Goal: Find specific page/section: Find specific page/section

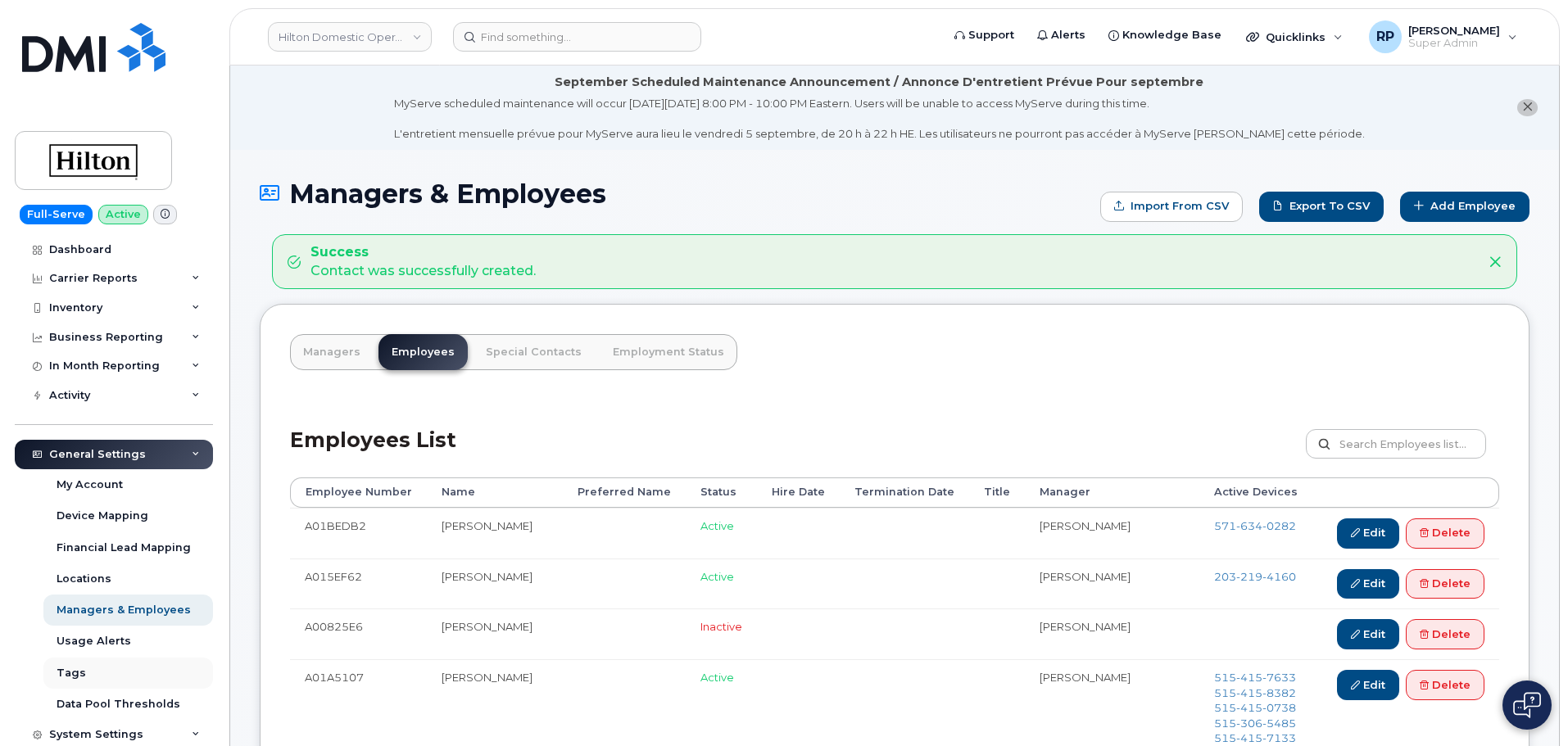
scroll to position [238, 0]
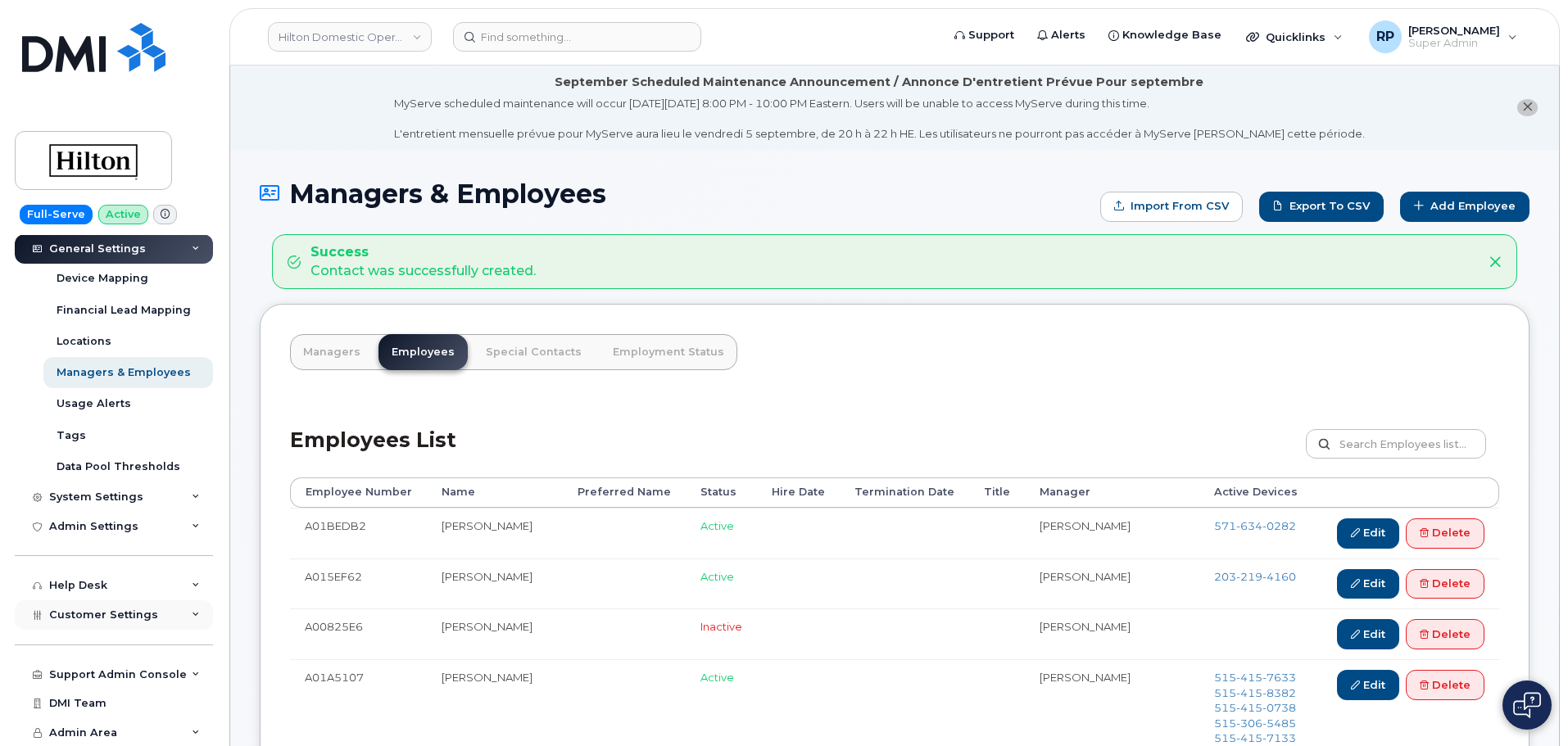
click at [115, 614] on span "Customer Settings" at bounding box center [104, 614] width 109 height 13
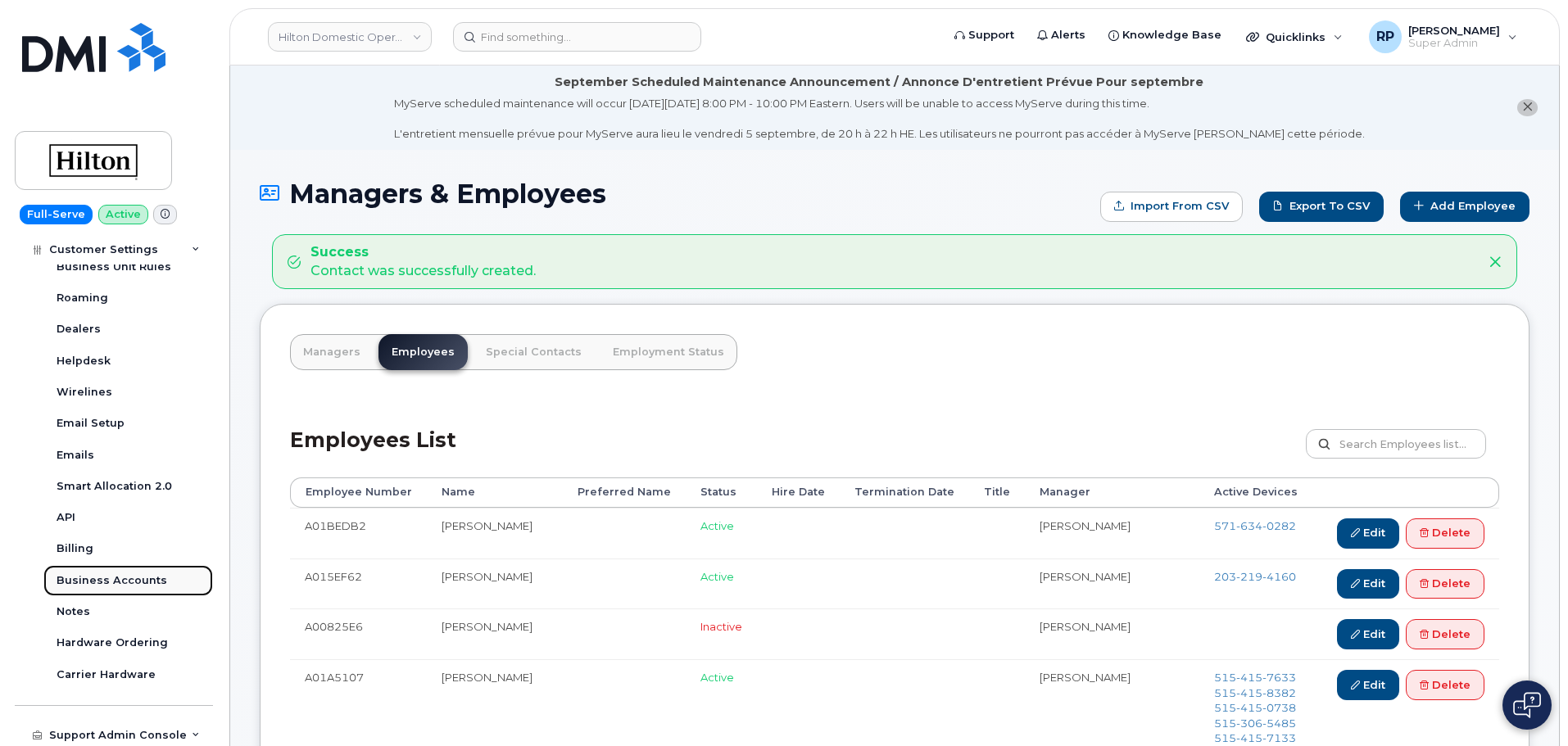
click at [107, 588] on div "Business Accounts" at bounding box center [112, 580] width 111 height 15
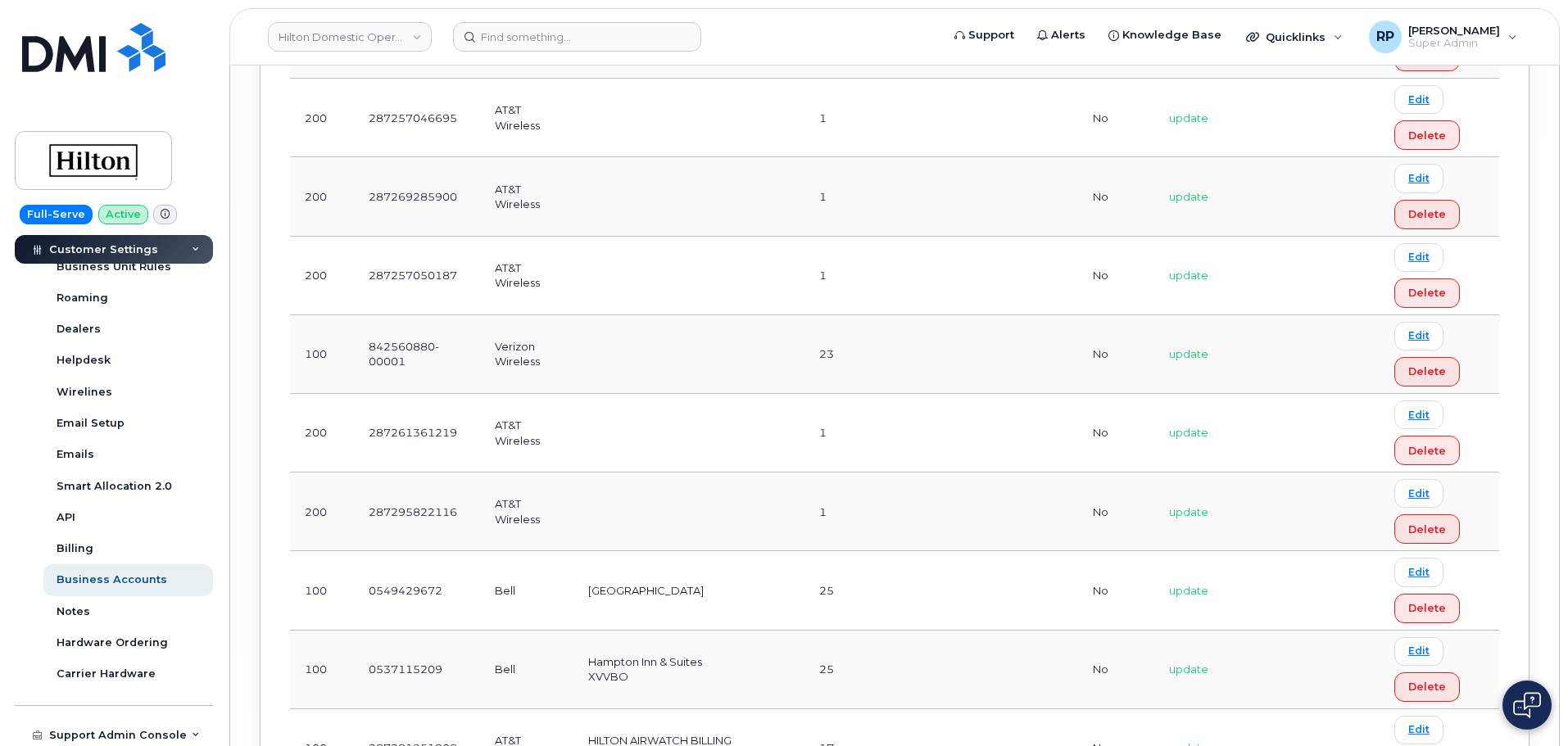
scroll to position [6692, 0]
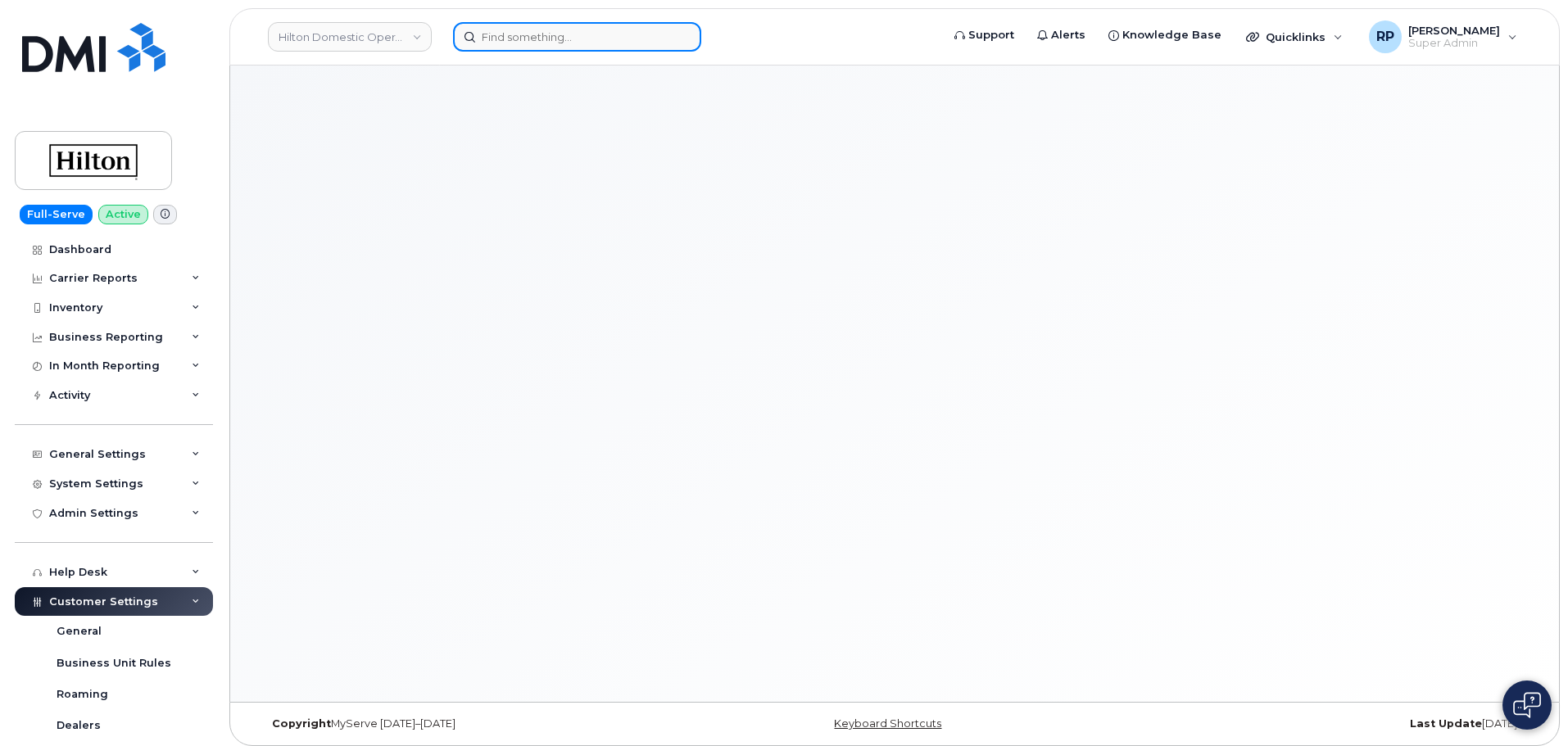
click at [527, 40] on input at bounding box center [577, 37] width 248 height 29
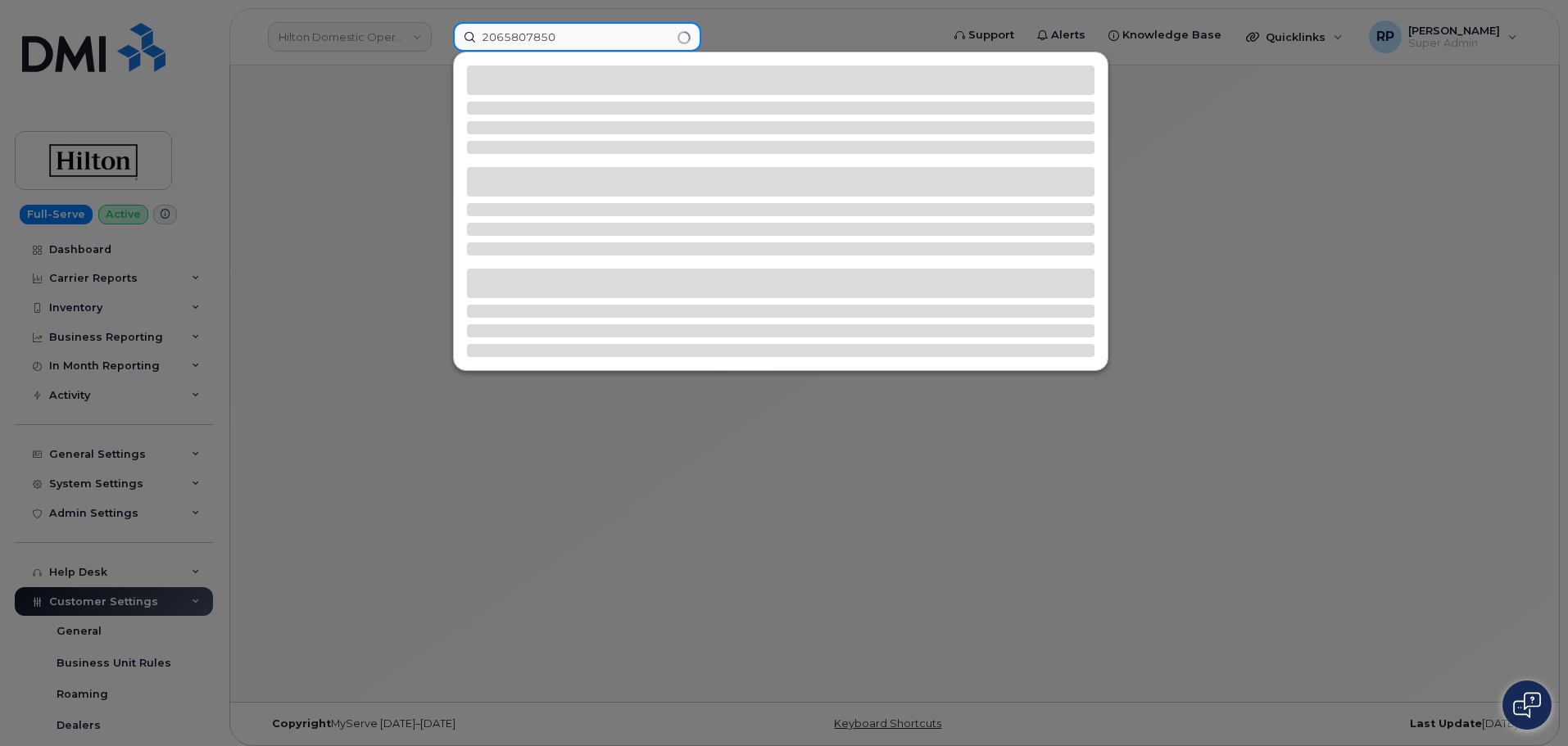
type input "2065807850"
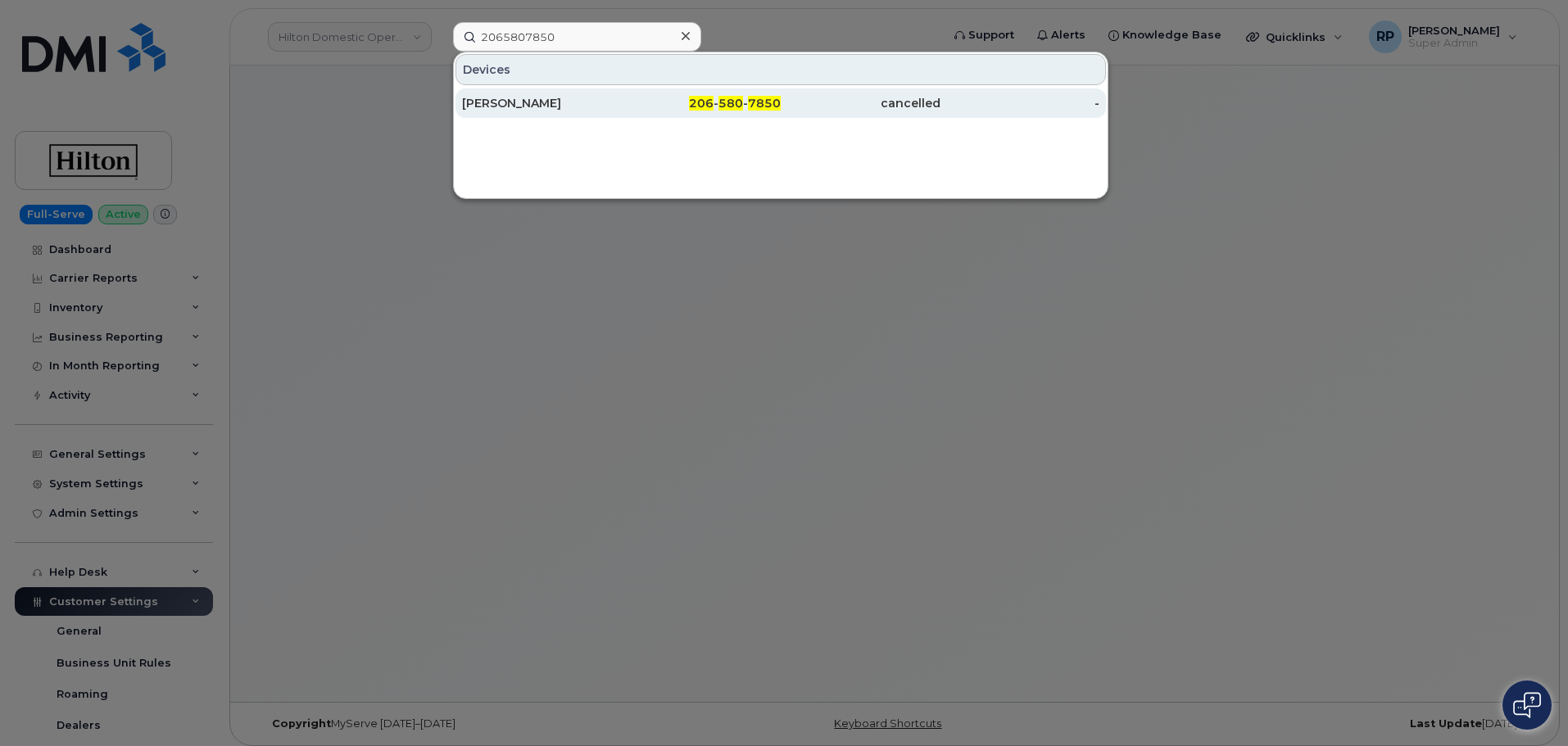
click at [544, 108] on div "Richard Scherzinger" at bounding box center [541, 103] width 160 height 16
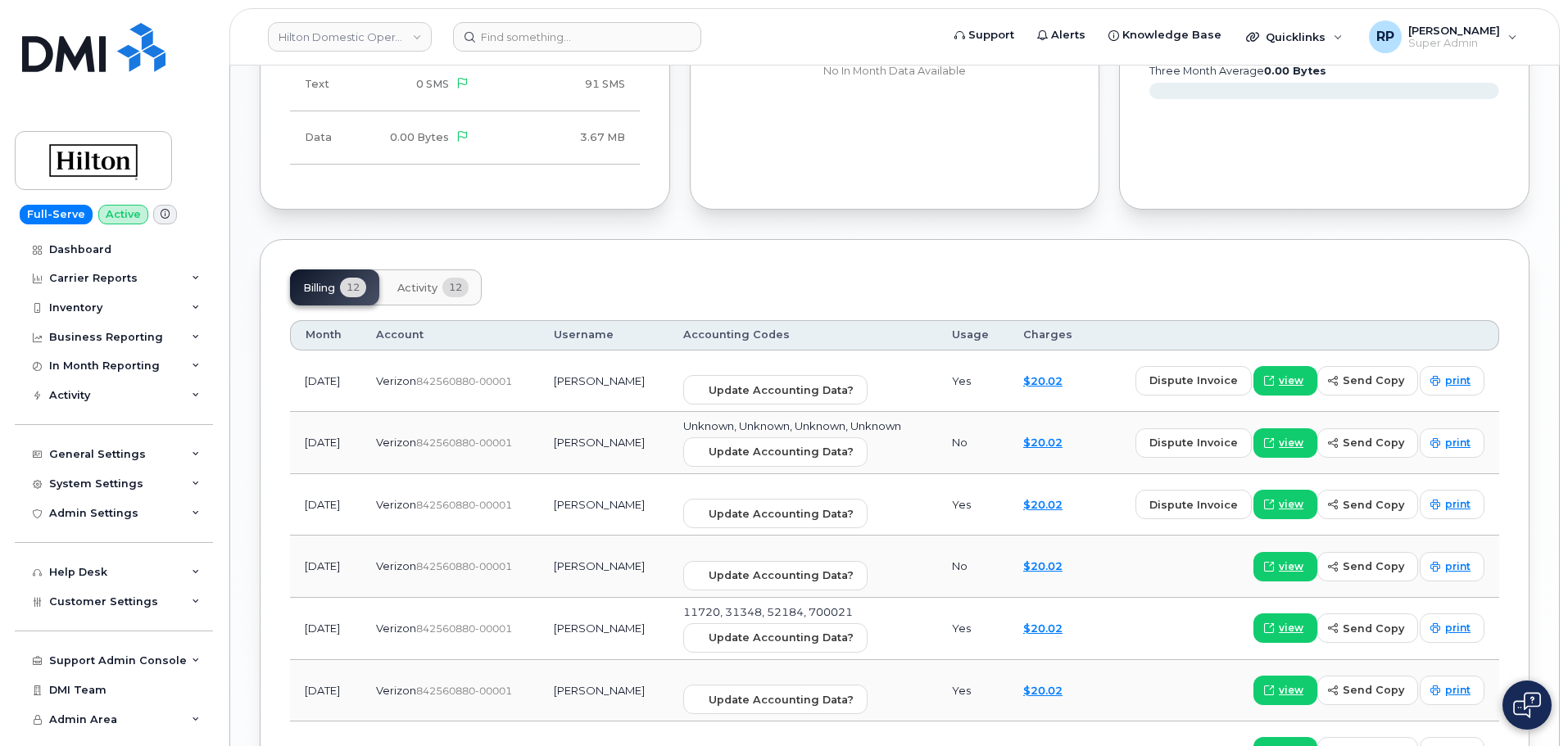
scroll to position [1366, 0]
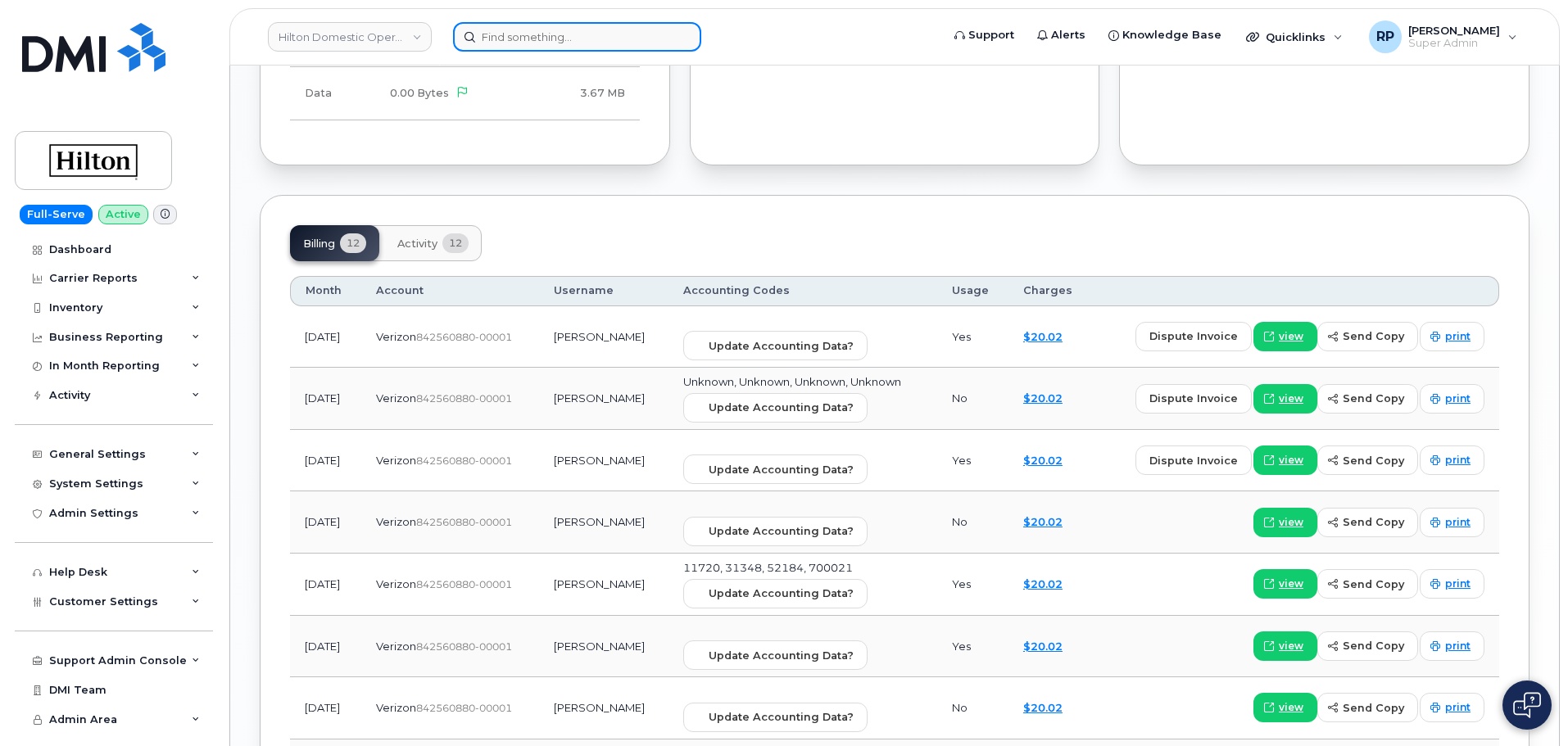
click at [560, 37] on input at bounding box center [577, 37] width 248 height 29
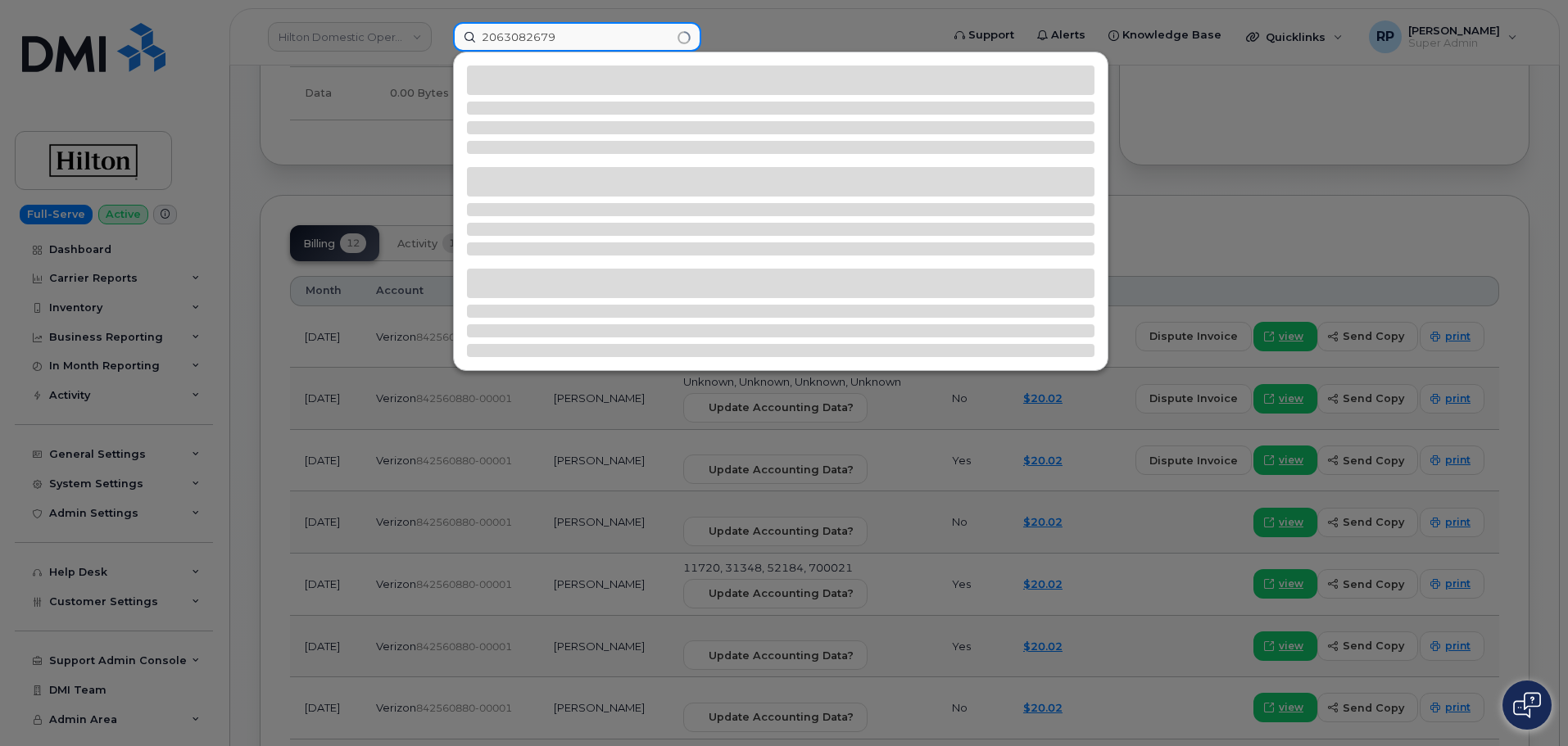
type input "2063082679"
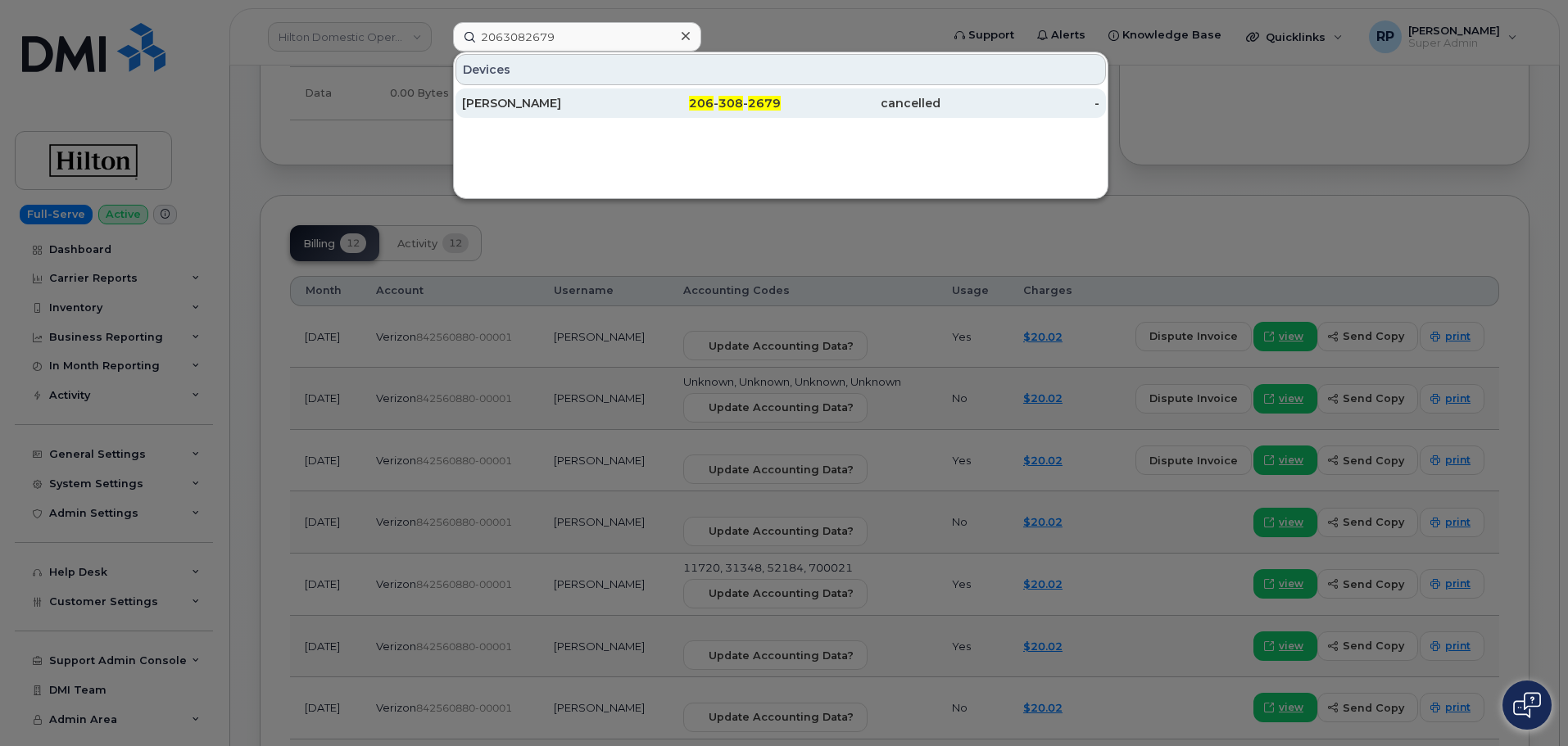
click at [573, 99] on div "RICHARD SCHERZINGER" at bounding box center [541, 103] width 160 height 16
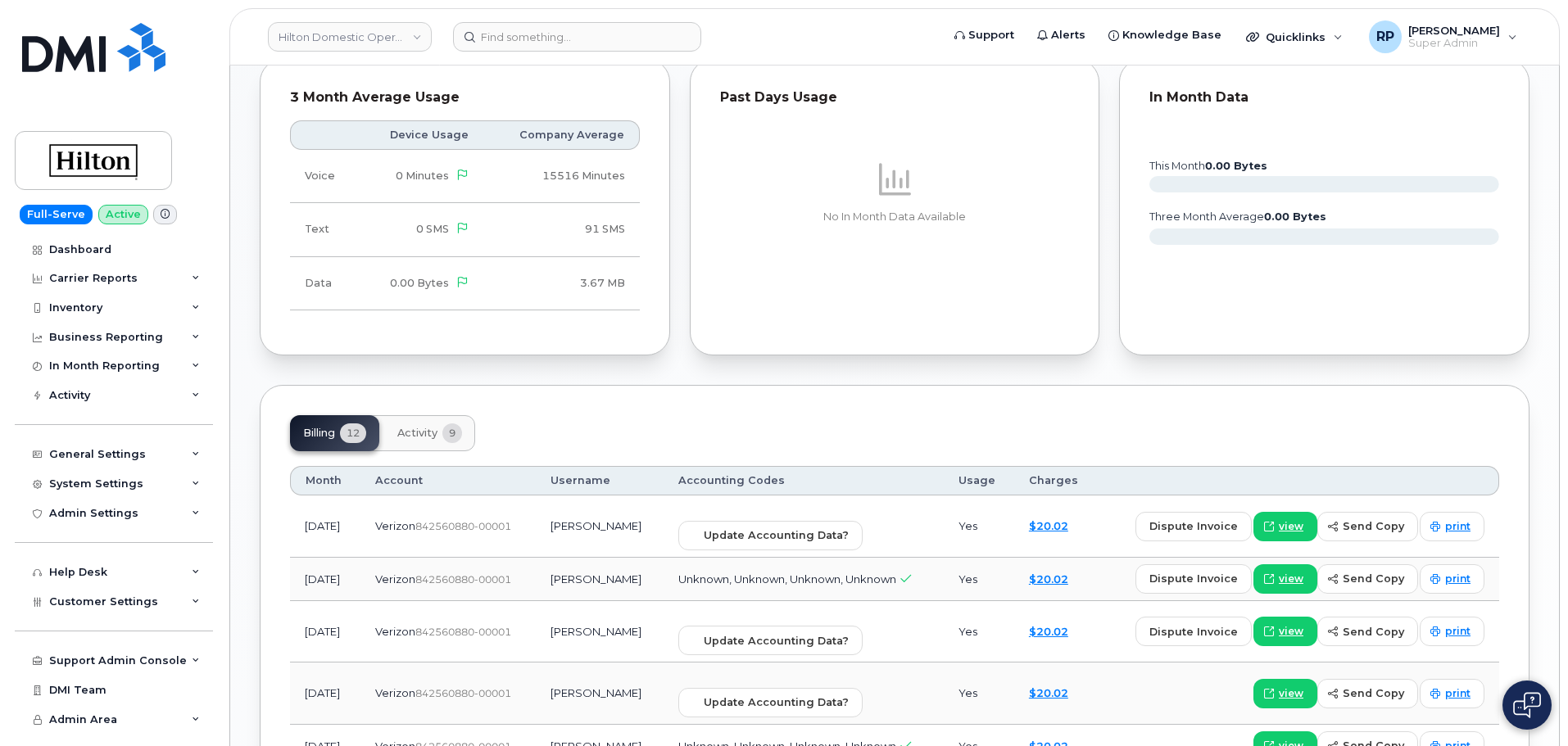
scroll to position [820, 0]
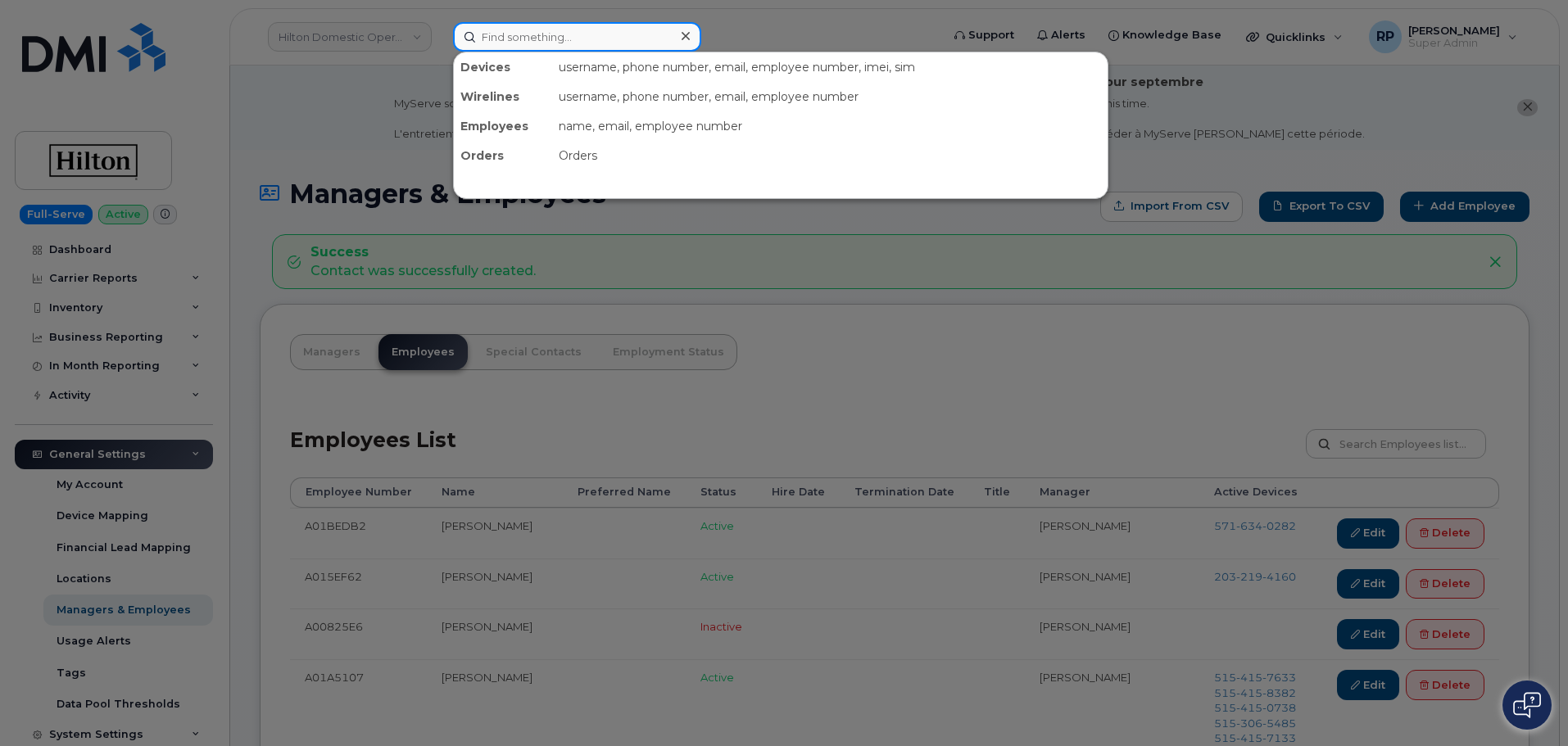
click at [510, 38] on input at bounding box center [577, 37] width 248 height 29
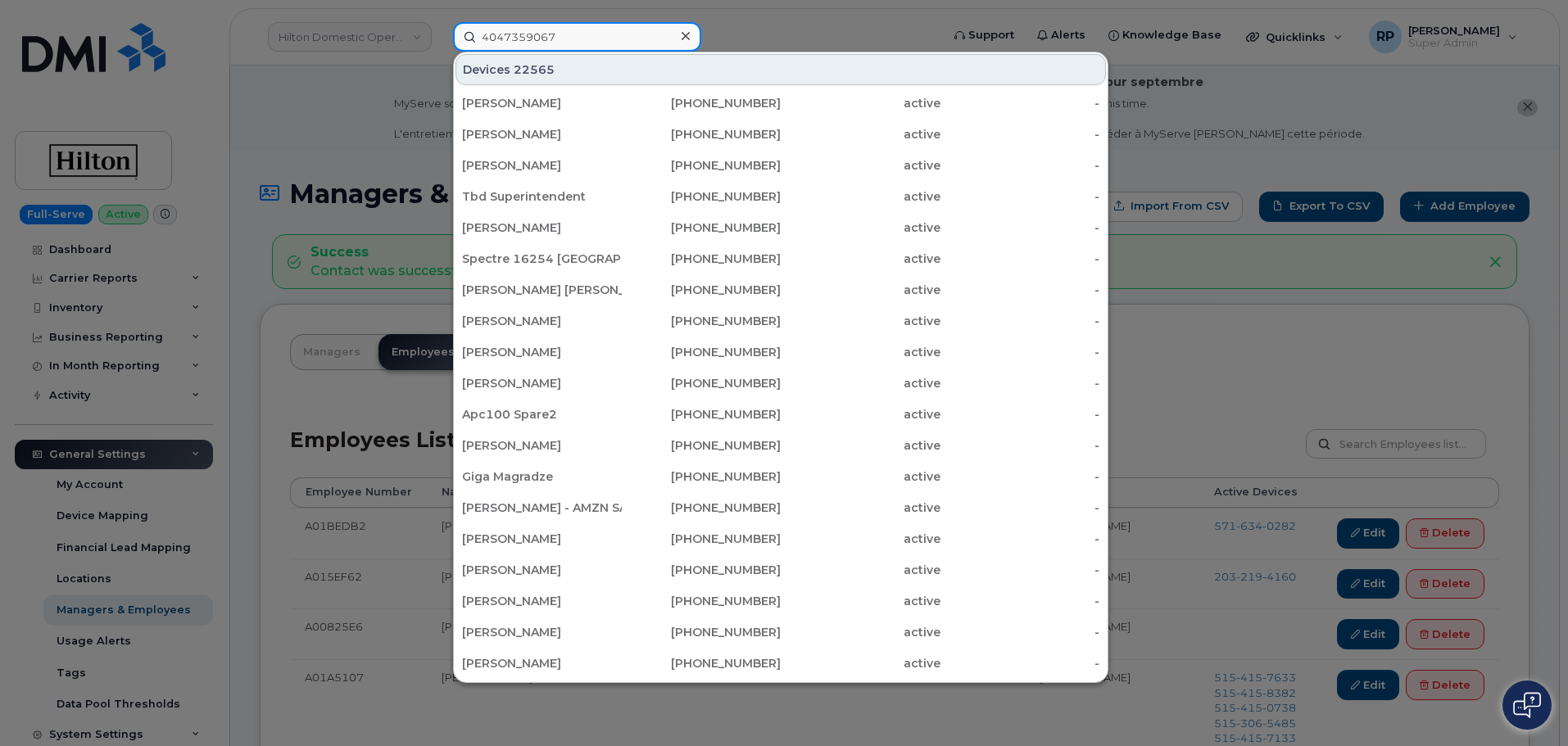
type input "4047359067"
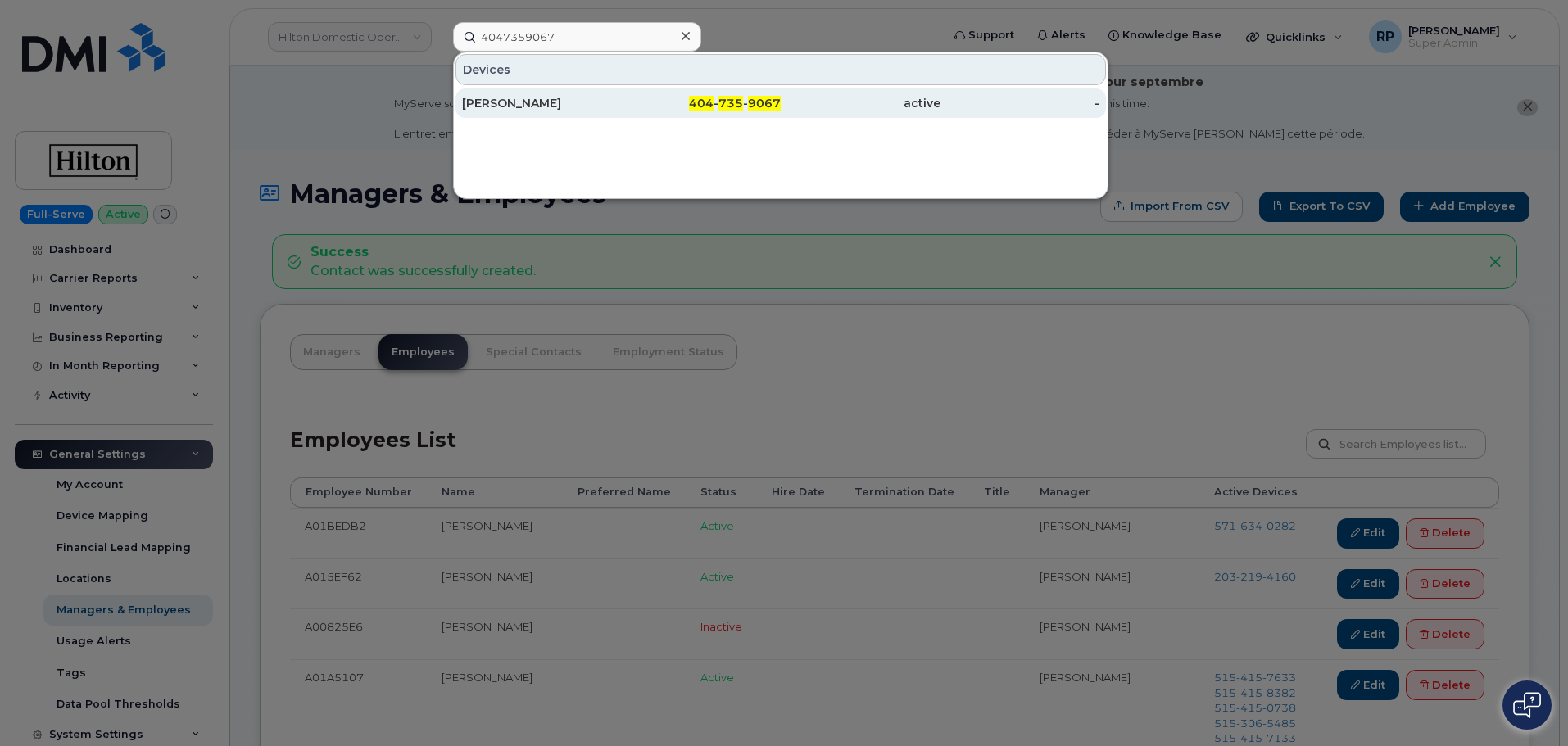
click at [515, 108] on div "[PERSON_NAME]" at bounding box center [541, 103] width 160 height 16
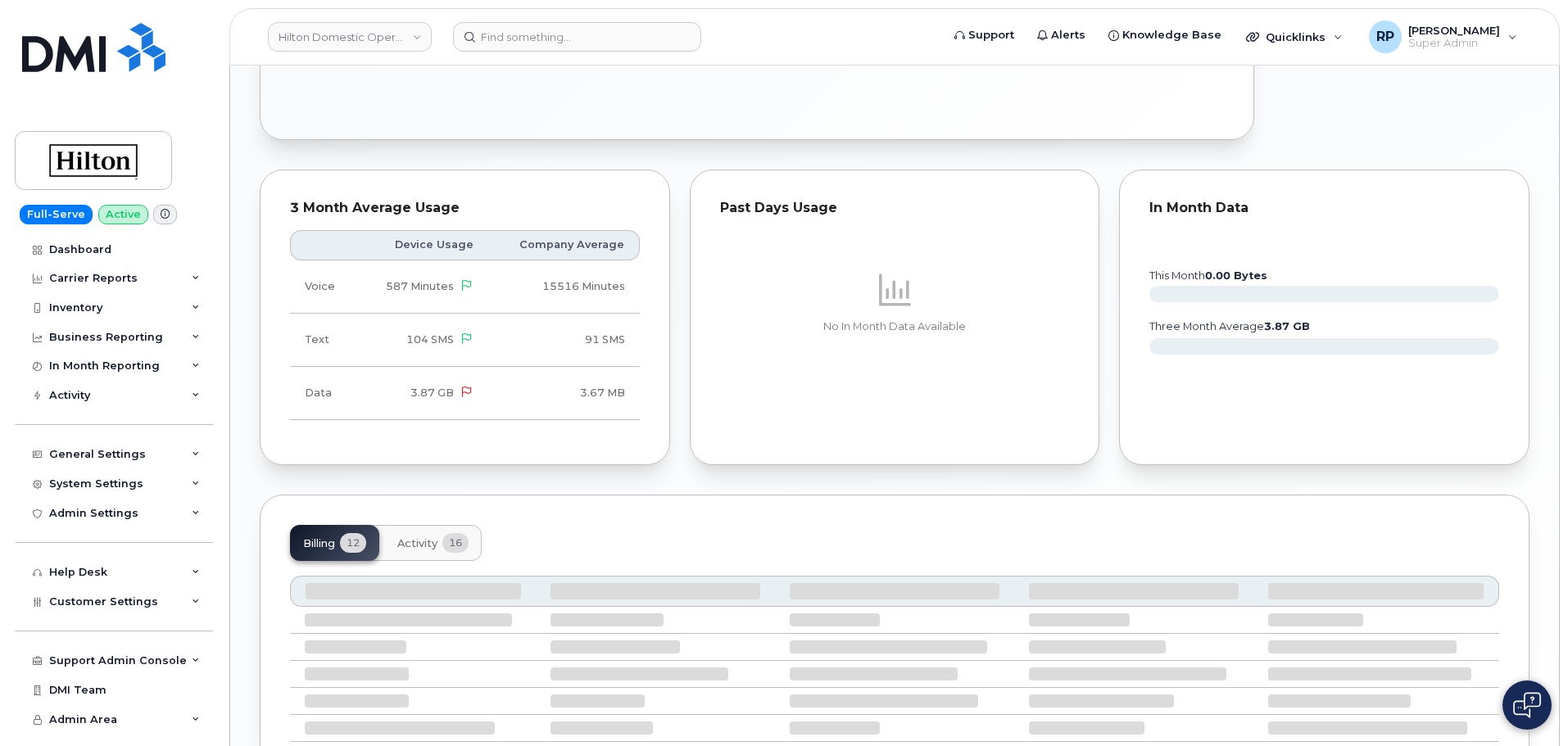
scroll to position [1228, 0]
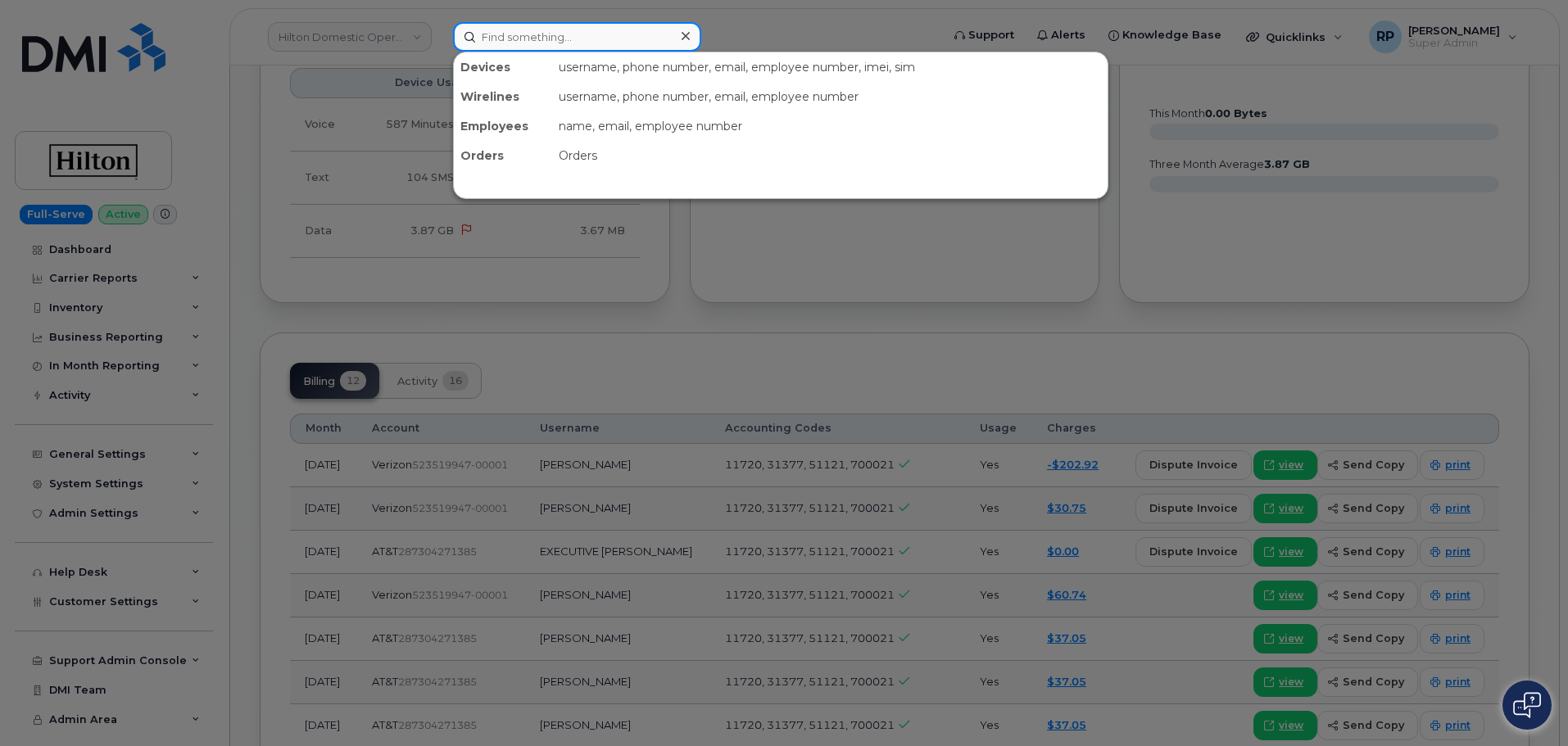
click at [586, 41] on input at bounding box center [577, 37] width 248 height 29
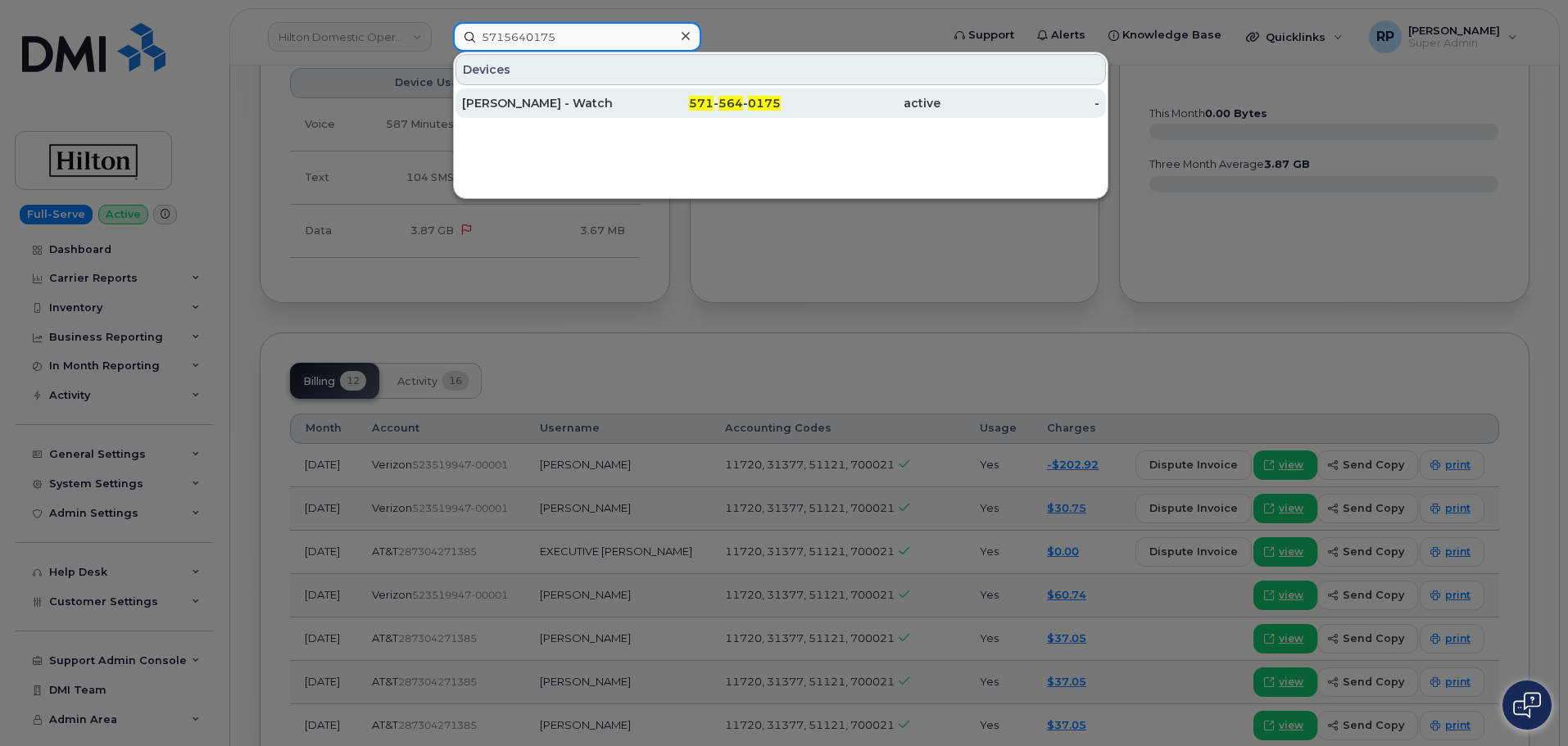
type input "5715640175"
click at [607, 104] on div "[PERSON_NAME] - Watch" at bounding box center [541, 103] width 160 height 16
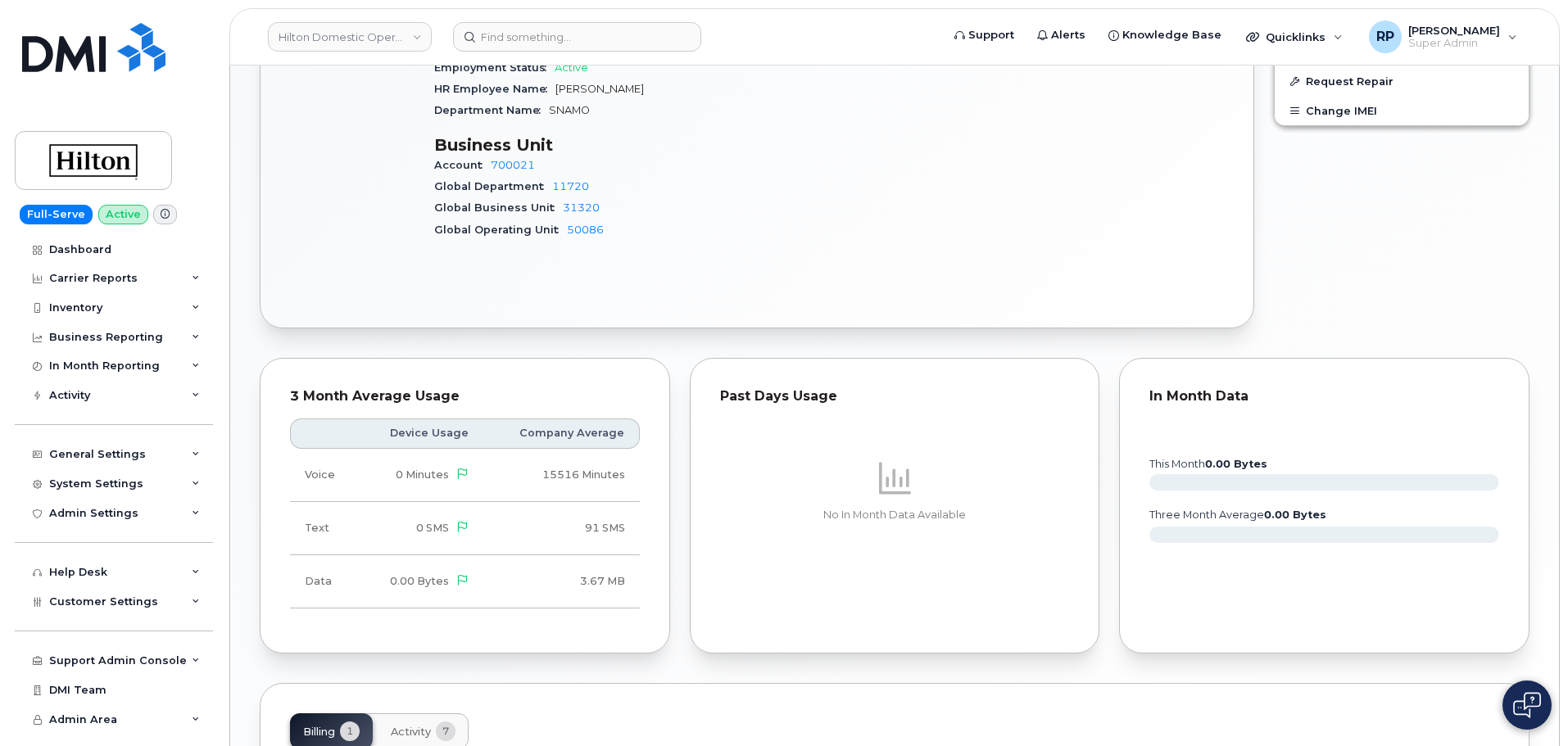
scroll to position [1081, 0]
